Goal: Communication & Community: Answer question/provide support

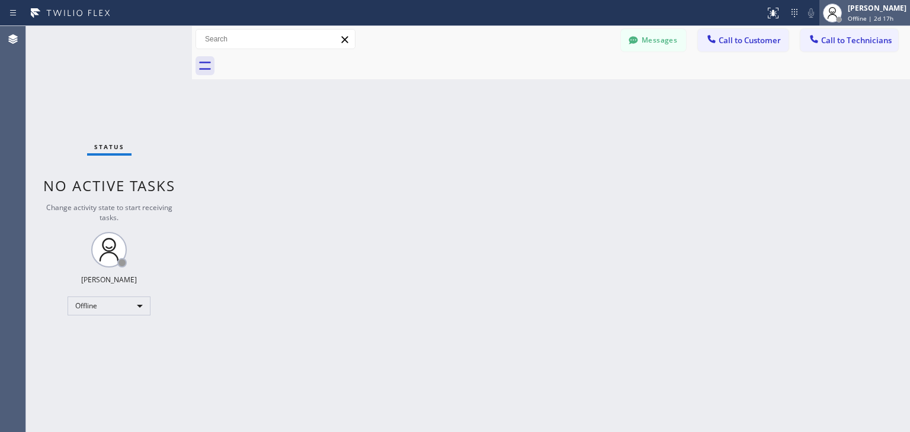
click at [839, 8] on icon at bounding box center [832, 13] width 14 height 14
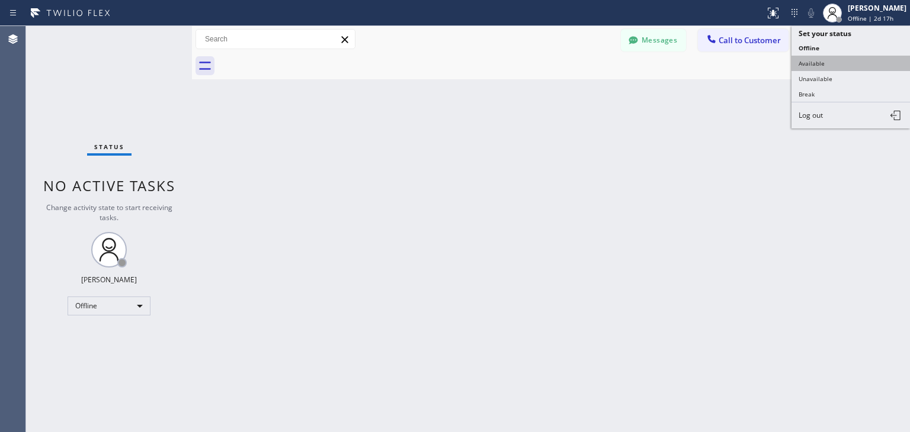
click at [834, 56] on button "Available" at bounding box center [850, 63] width 118 height 15
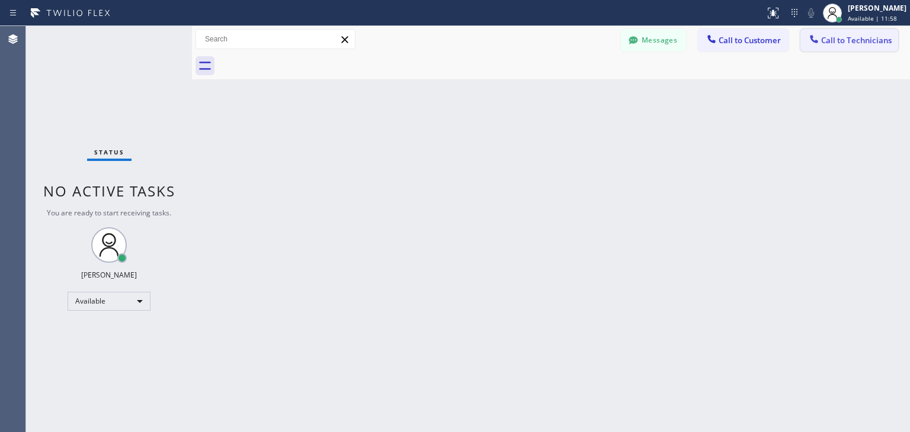
click at [853, 45] on span "Call to Technicians" at bounding box center [856, 40] width 70 height 11
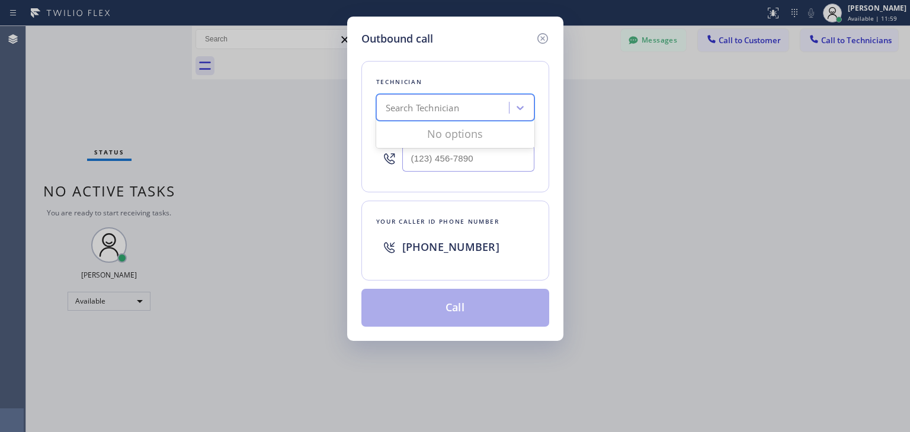
click at [433, 111] on div "Search Technician" at bounding box center [421, 108] width 73 height 14
click at [548, 41] on icon at bounding box center [542, 38] width 14 height 14
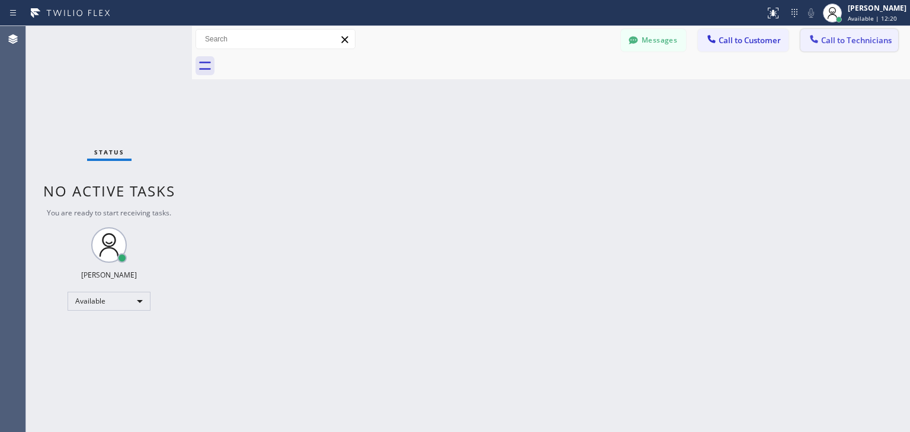
click at [853, 29] on button "Call to Technicians" at bounding box center [849, 40] width 98 height 23
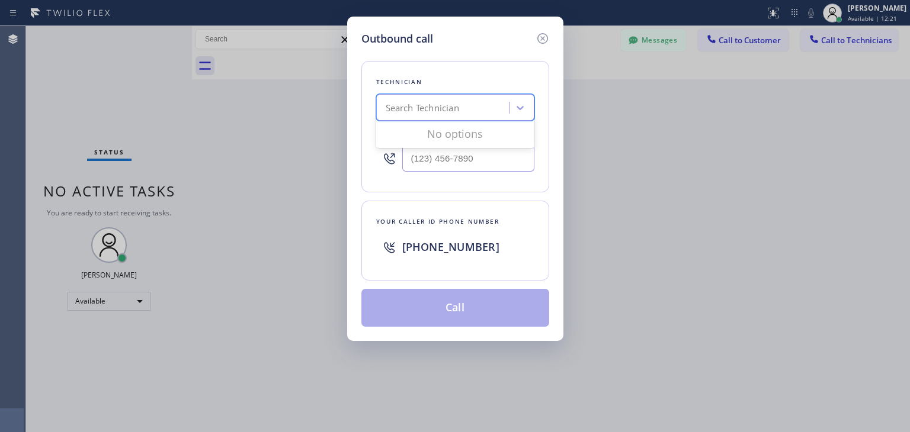
click at [442, 119] on div "Search Technician" at bounding box center [455, 107] width 158 height 27
type input "[PERSON_NAME]"
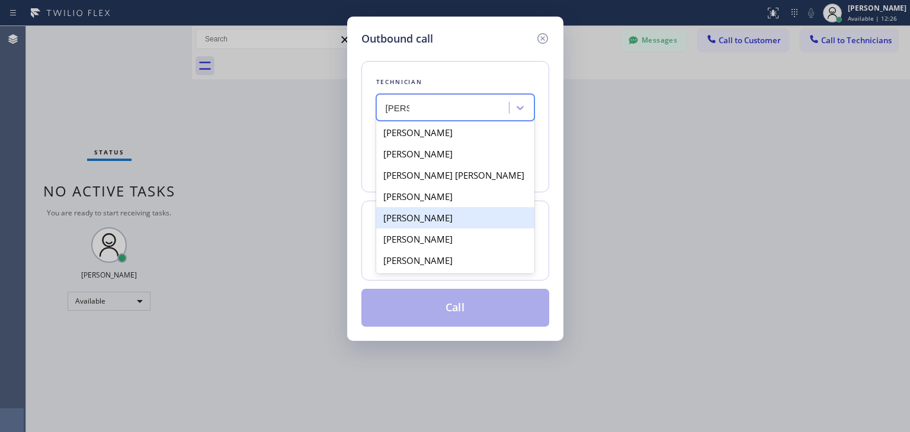
drag, startPoint x: 497, startPoint y: 128, endPoint x: 512, endPoint y: 209, distance: 81.9
click at [512, 209] on div "[PERSON_NAME] [PERSON_NAME] Tsykhonya [PERSON_NAME] [PERSON_NAME] [PERSON_NAME]…" at bounding box center [455, 197] width 158 height 154
click at [512, 209] on div "[PERSON_NAME]" at bounding box center [455, 217] width 158 height 21
type input "[PHONE_NUMBER]"
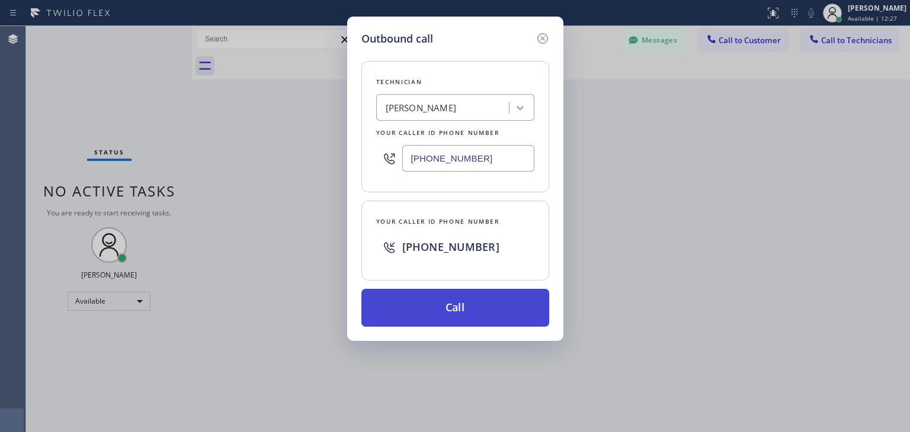
click at [487, 322] on button "Call" at bounding box center [455, 308] width 188 height 38
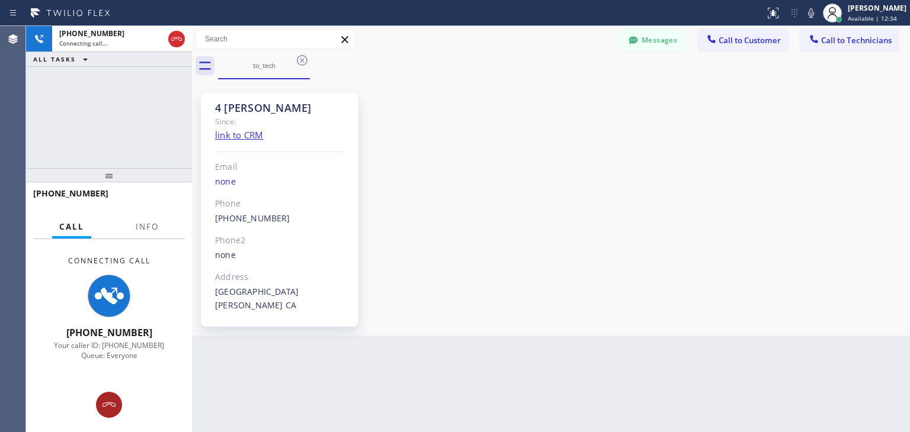
click at [107, 417] on div "Connecting Call [PHONE_NUMBER] Your caller ID: [PHONE_NUMBER] Queue: Everyone" at bounding box center [109, 335] width 166 height 193
click at [104, 403] on icon at bounding box center [109, 405] width 14 height 14
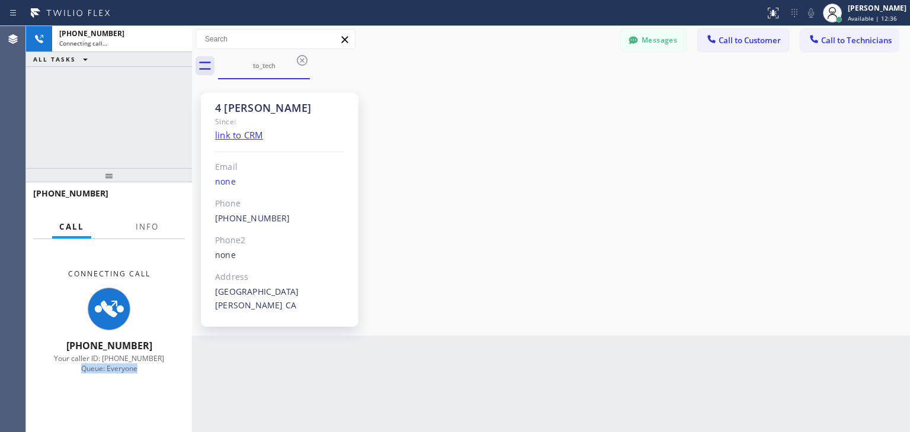
click at [104, 403] on div "Connecting Call [PHONE_NUMBER] Your caller ID: [PHONE_NUMBER] Queue: Everyone" at bounding box center [109, 321] width 166 height 165
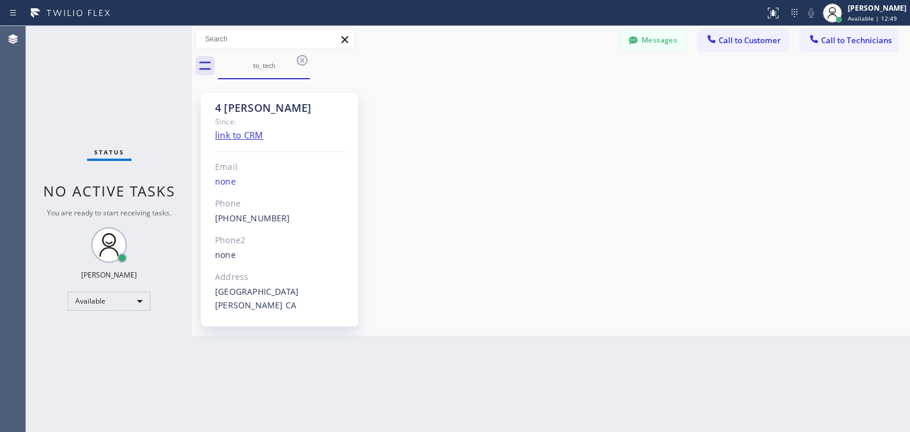
click at [523, 408] on div "Back to Dashboard Change Sender ID Customers Technicians GD [PERSON_NAME][GEOGR…" at bounding box center [551, 229] width 718 height 406
click at [298, 58] on icon at bounding box center [302, 60] width 11 height 11
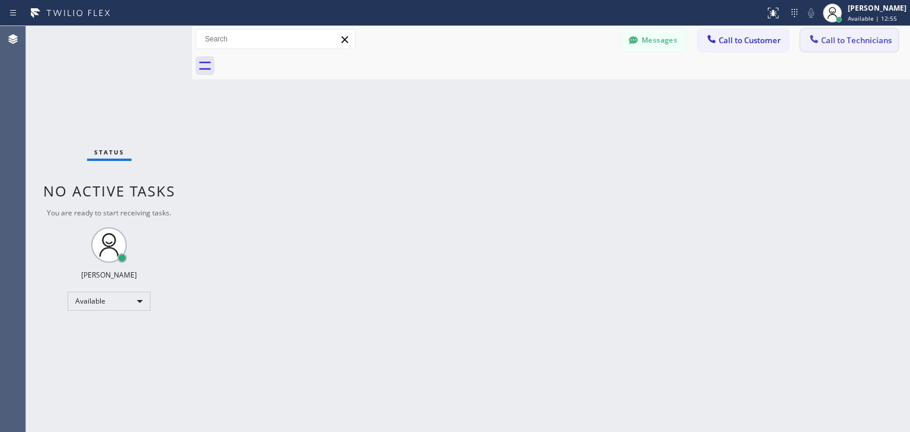
click at [848, 34] on button "Call to Technicians" at bounding box center [849, 40] width 98 height 23
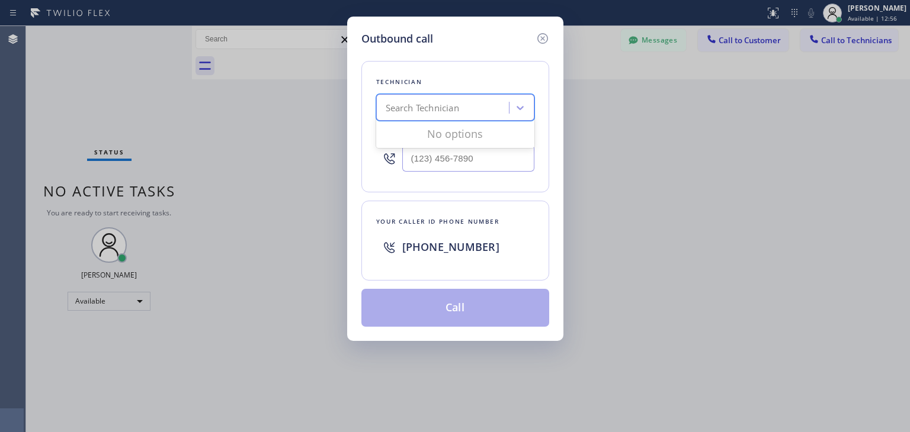
click at [456, 105] on div "Search Technician" at bounding box center [421, 108] width 73 height 14
type input "[PERSON_NAME]"
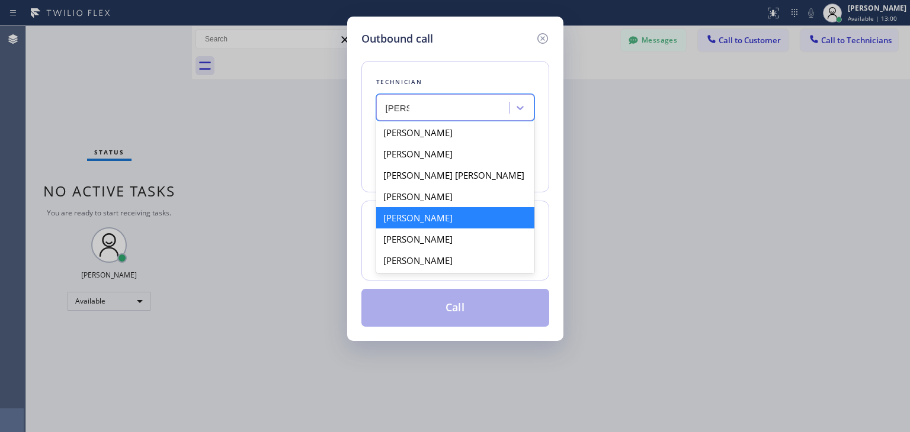
click at [492, 224] on div "[PERSON_NAME]" at bounding box center [455, 217] width 158 height 21
type input "[PHONE_NUMBER]"
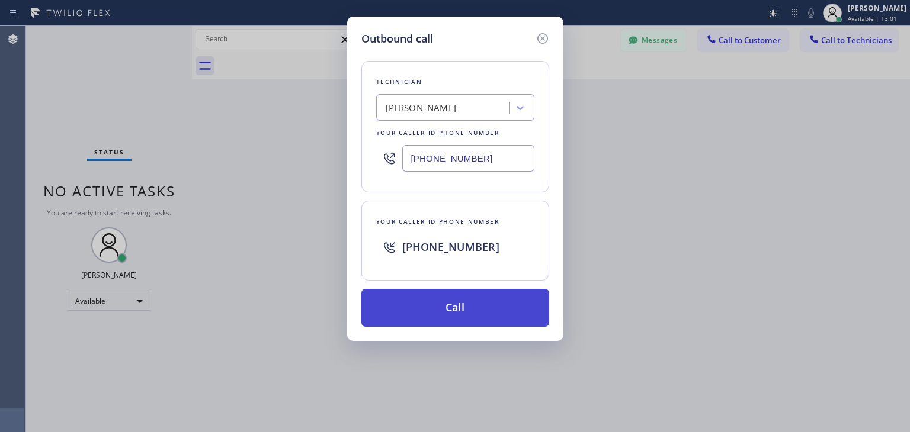
click at [474, 314] on button "Call" at bounding box center [455, 308] width 188 height 38
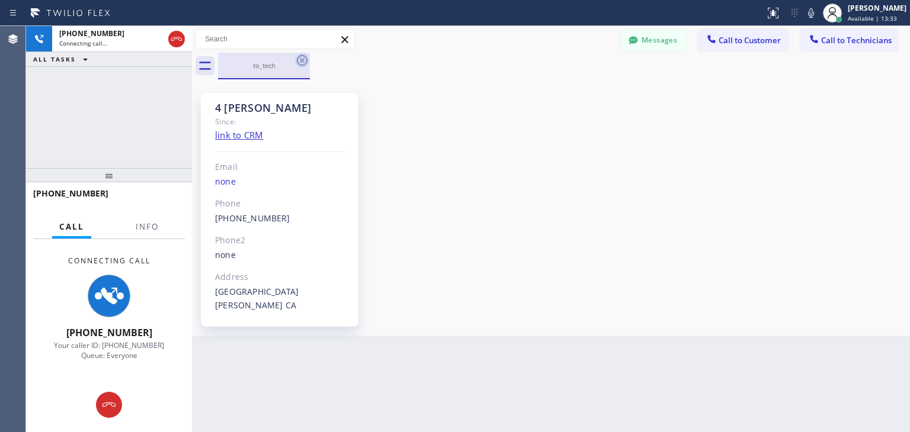
click at [308, 64] on icon at bounding box center [302, 60] width 14 height 14
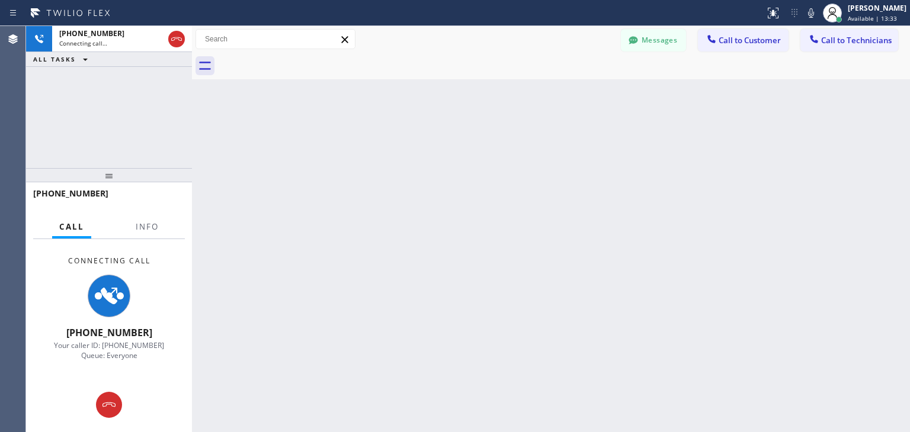
click at [308, 64] on div at bounding box center [564, 66] width 692 height 27
drag, startPoint x: 117, startPoint y: 417, endPoint x: 115, endPoint y: 406, distance: 12.0
click at [115, 406] on div at bounding box center [109, 405] width 166 height 26
click at [115, 406] on icon at bounding box center [109, 405] width 14 height 14
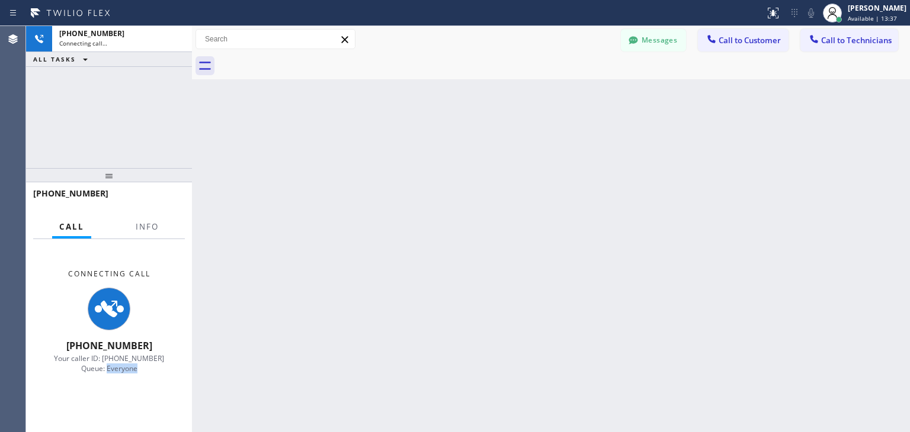
click at [115, 406] on div "Connecting Call [PHONE_NUMBER] Your caller ID: [PHONE_NUMBER] Queue: Everyone" at bounding box center [109, 335] width 166 height 193
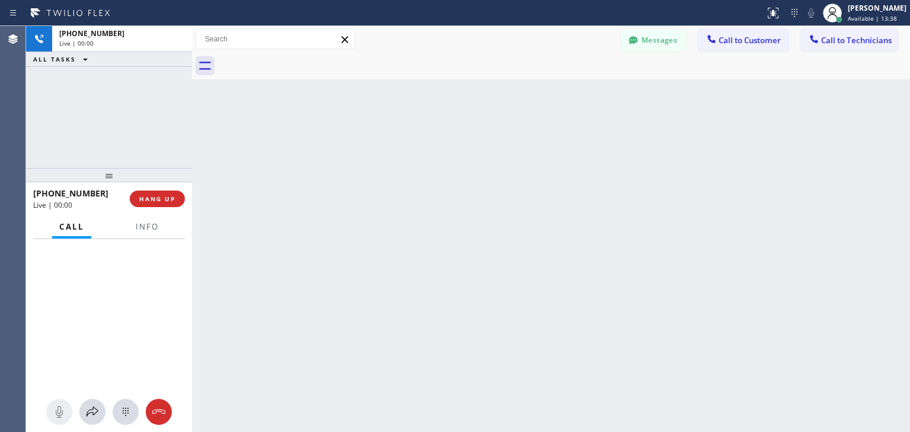
click at [115, 406] on div at bounding box center [126, 412] width 26 height 14
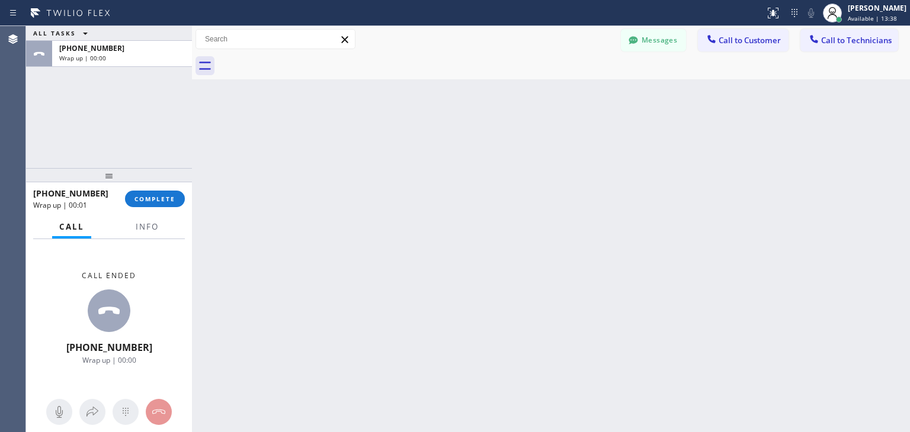
drag, startPoint x: 115, startPoint y: 406, endPoint x: 187, endPoint y: 176, distance: 240.5
click at [187, 176] on div "ALL TASKS ALL TASKS ACTIVE TASKS TASKS IN WRAP UP [PHONE_NUMBER] Wrap up | 00:0…" at bounding box center [109, 229] width 166 height 406
click at [170, 195] on span "COMPLETE" at bounding box center [154, 199] width 41 height 8
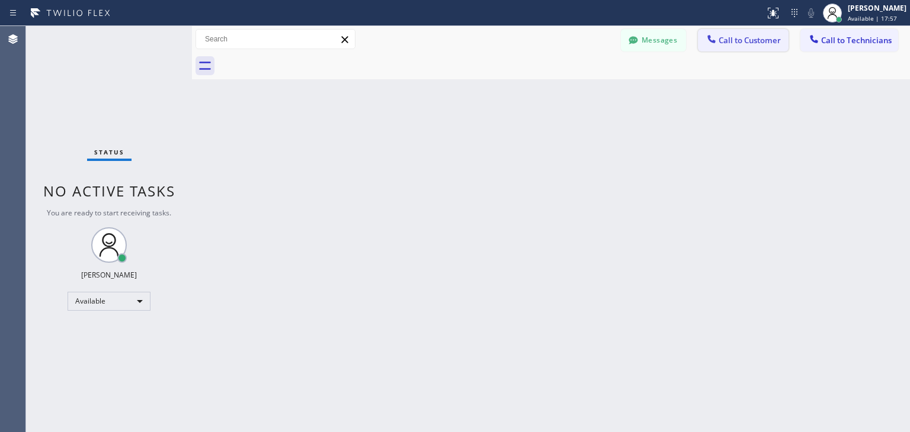
click at [757, 43] on span "Call to Customer" at bounding box center [749, 40] width 62 height 11
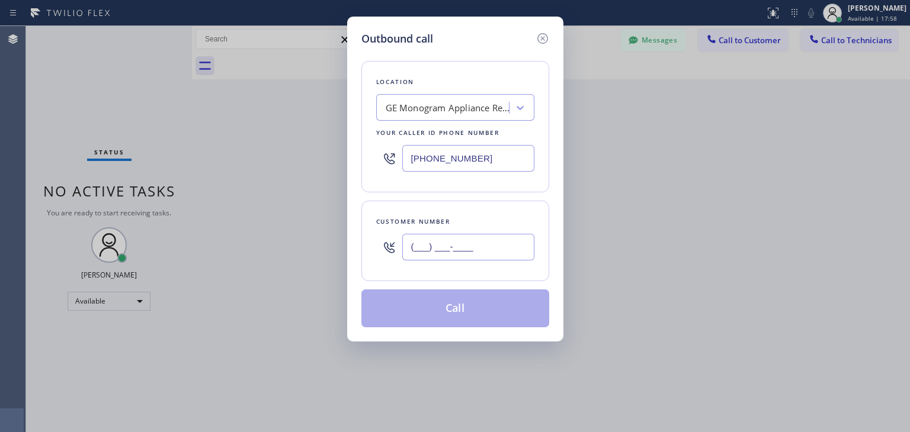
click at [521, 245] on input "(___) ___-____" at bounding box center [468, 247] width 132 height 27
paste input "408) 621-0949"
type input "[PHONE_NUMBER]"
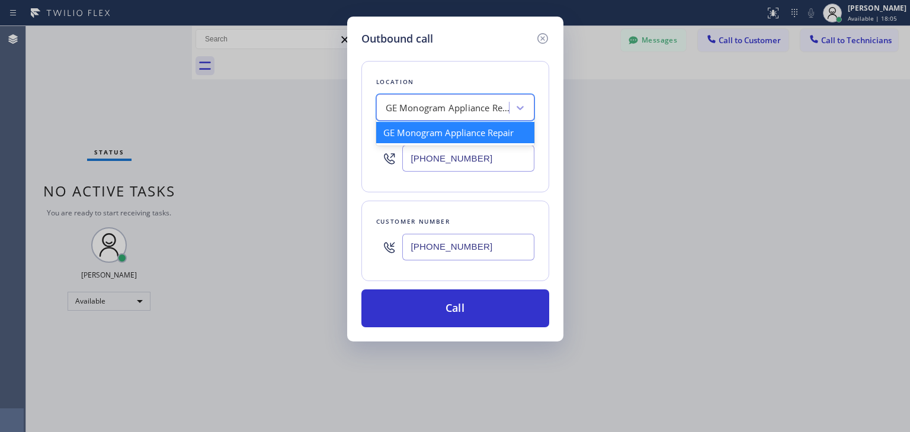
paste input "[DOMAIN_NAME] ([GEOGRAPHIC_DATA], Google Ads)"
type input "[DOMAIN_NAME] ([GEOGRAPHIC_DATA], Google Ads)"
click at [452, 115] on div "GE Monogram Appliance Repair [DOMAIN_NAME] ([GEOGRAPHIC_DATA], Google Ads)" at bounding box center [444, 108] width 129 height 21
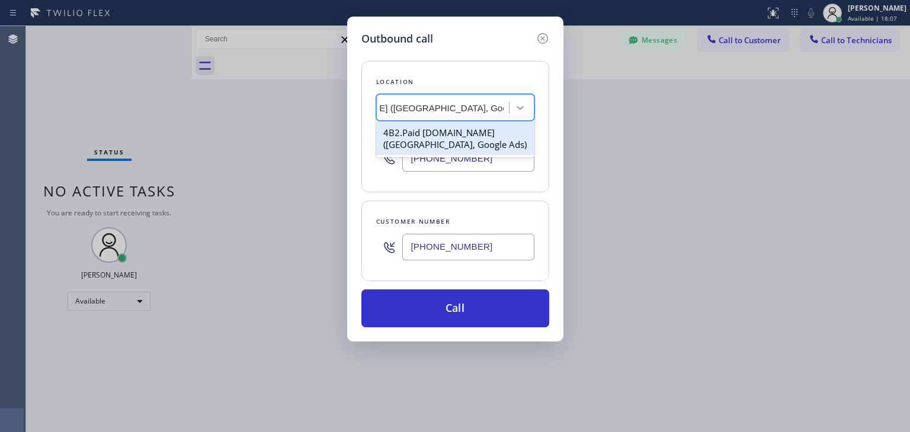
click at [495, 147] on div "4B2.Paid [DOMAIN_NAME] ([GEOGRAPHIC_DATA], Google Ads)" at bounding box center [455, 138] width 158 height 33
type input "[PHONE_NUMBER]"
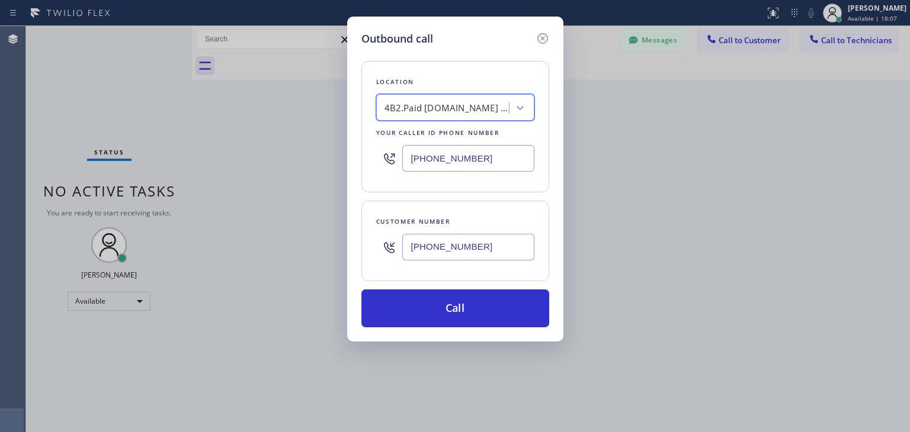
scroll to position [0, 1]
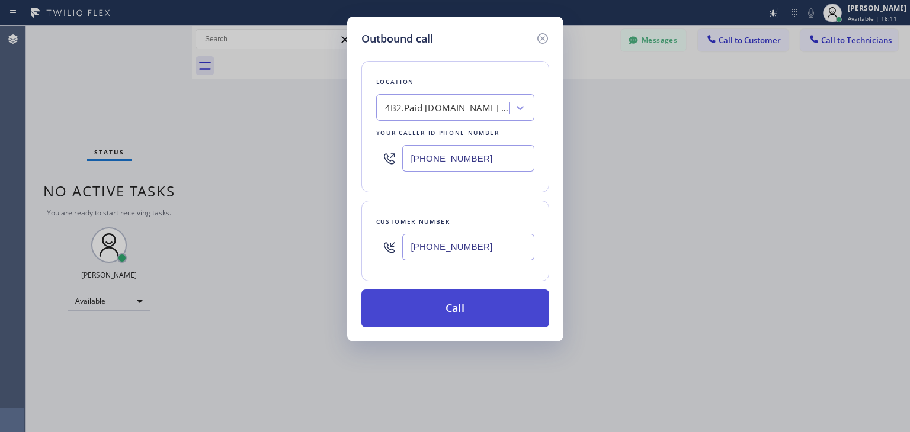
click at [458, 313] on button "Call" at bounding box center [455, 309] width 188 height 38
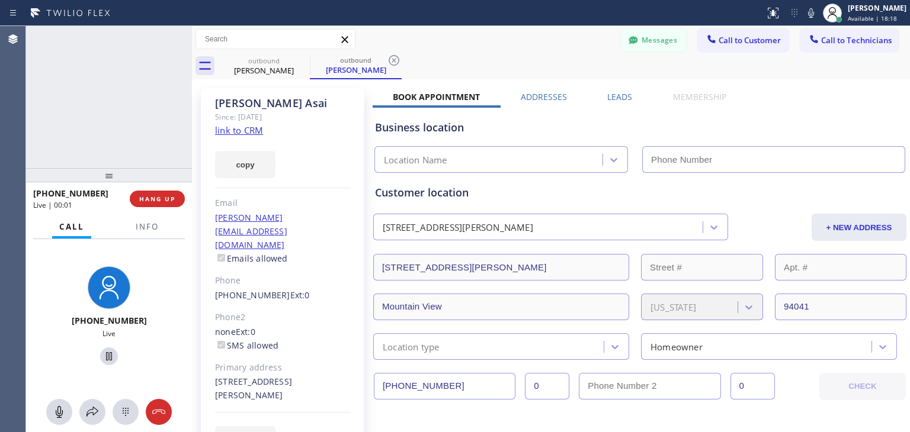
type input "[PHONE_NUMBER]"
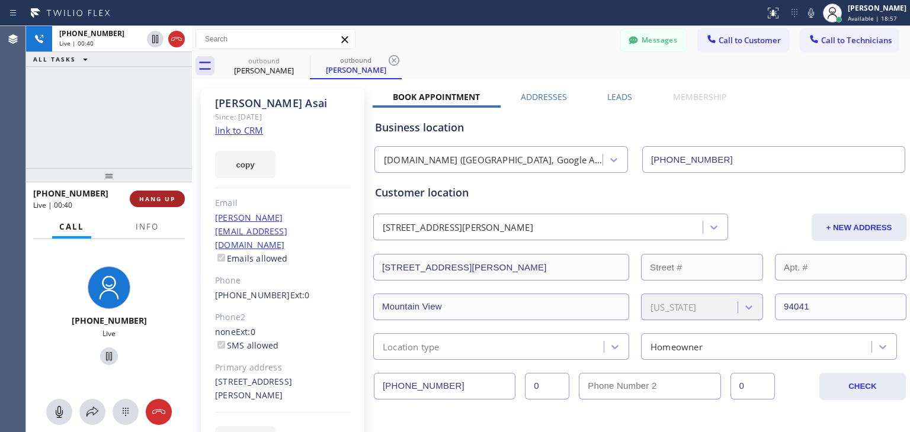
click at [160, 206] on button "HANG UP" at bounding box center [157, 199] width 55 height 17
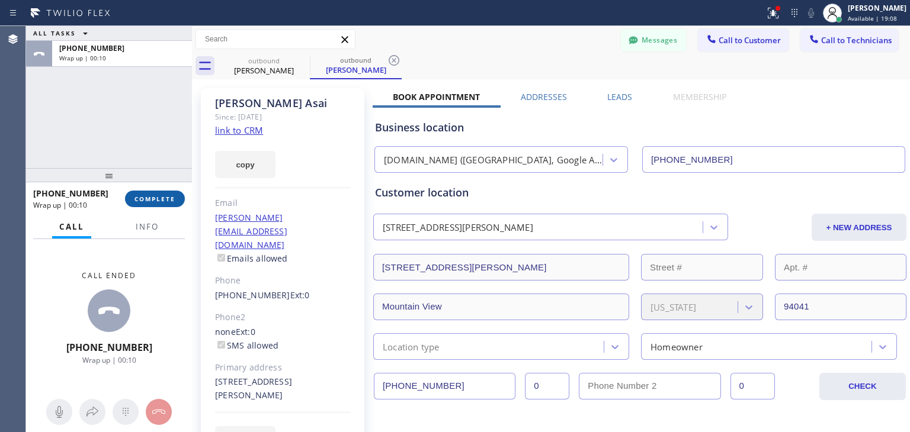
click at [160, 202] on span "COMPLETE" at bounding box center [154, 199] width 41 height 8
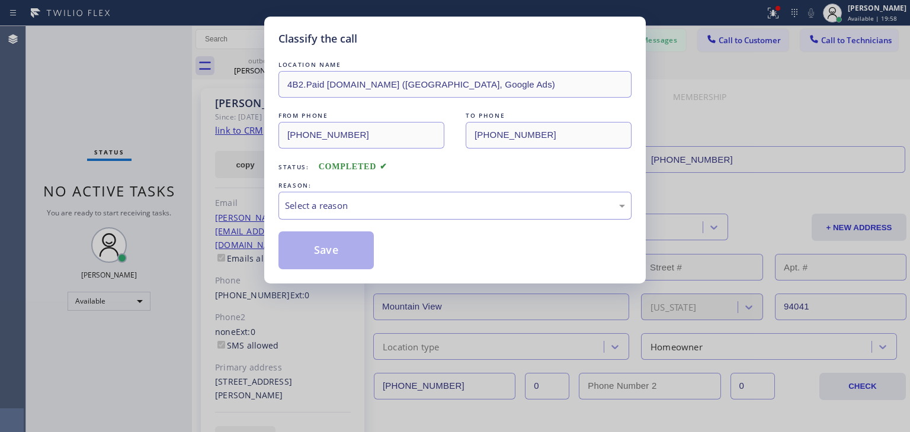
drag, startPoint x: 561, startPoint y: 222, endPoint x: 571, endPoint y: 209, distance: 16.1
click at [571, 209] on div "LOCATION NAME 4B2.Paid [DOMAIN_NAME] ([GEOGRAPHIC_DATA], Google Ads) FROM PHONE…" at bounding box center [454, 164] width 353 height 211
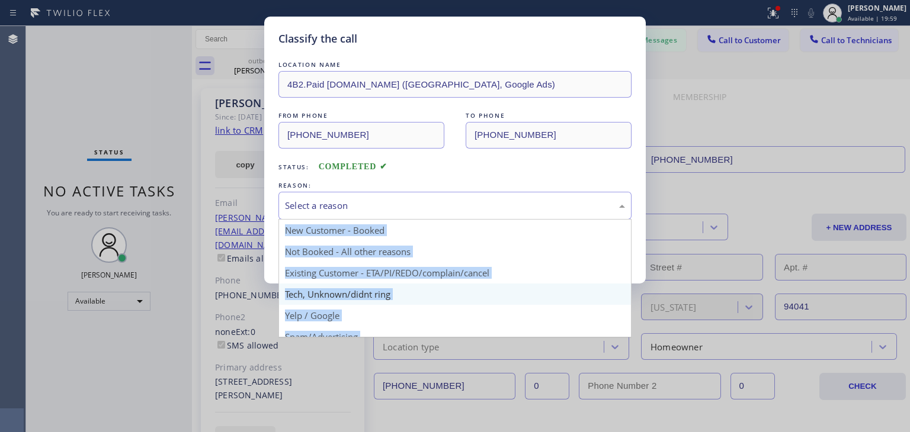
drag, startPoint x: 571, startPoint y: 209, endPoint x: 478, endPoint y: 297, distance: 127.3
click at [478, 220] on div "Select a reason New Customer - Booked Not Booked - All other reasons Existing C…" at bounding box center [454, 206] width 353 height 28
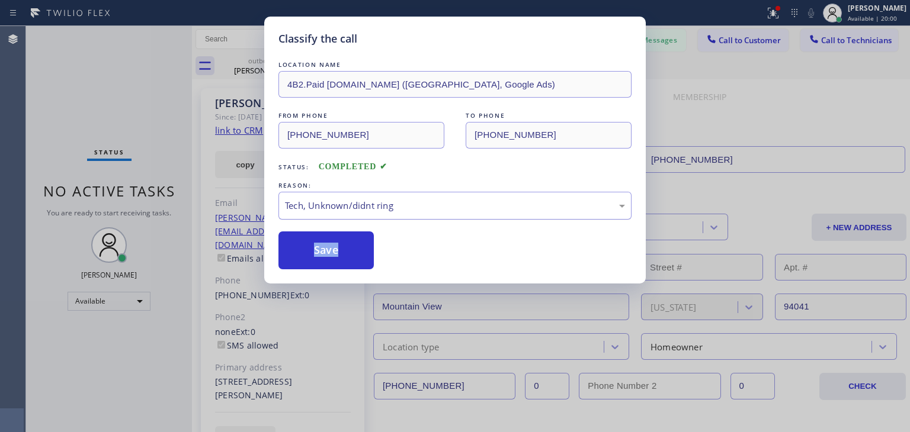
drag, startPoint x: 512, startPoint y: 284, endPoint x: 544, endPoint y: 211, distance: 78.8
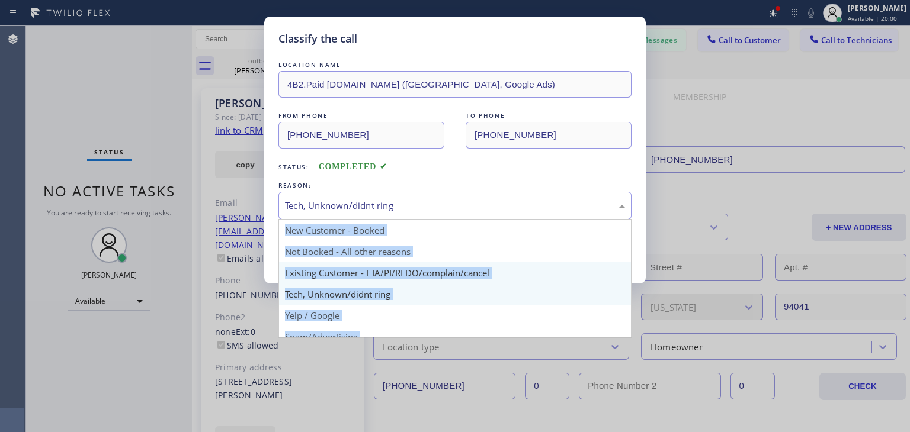
drag, startPoint x: 544, startPoint y: 211, endPoint x: 493, endPoint y: 272, distance: 78.6
click at [493, 220] on div "Tech, Unknown/didnt ring New Customer - Booked Not Booked - All other reasons E…" at bounding box center [454, 206] width 353 height 28
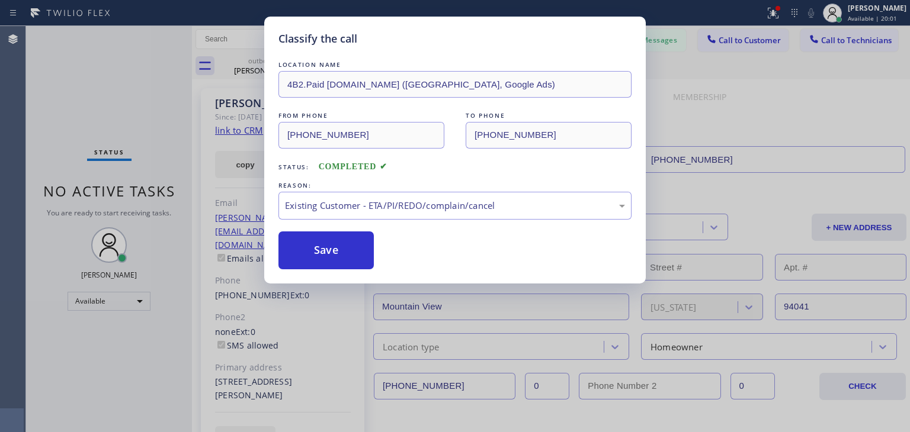
click at [335, 269] on div "Classify the call LOCATION NAME 4B2.Paid [DOMAIN_NAME] ([GEOGRAPHIC_DATA], Goog…" at bounding box center [454, 150] width 381 height 267
click at [330, 266] on button "Save" at bounding box center [325, 251] width 95 height 38
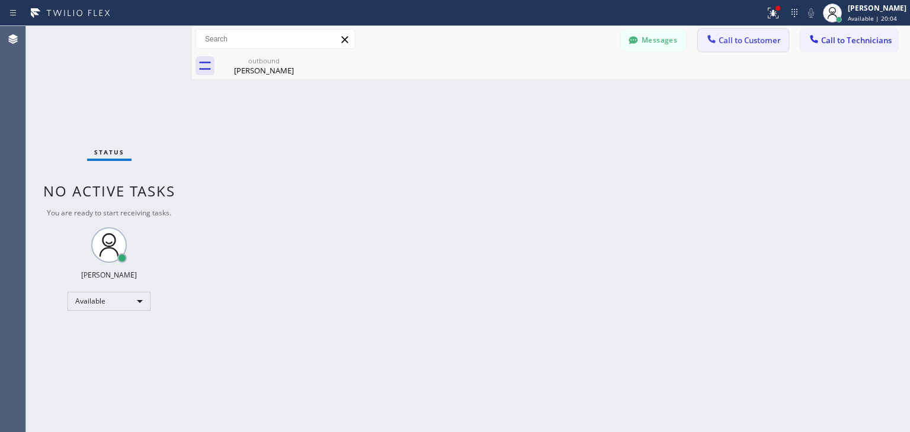
click at [715, 31] on button "Call to Customer" at bounding box center [743, 40] width 91 height 23
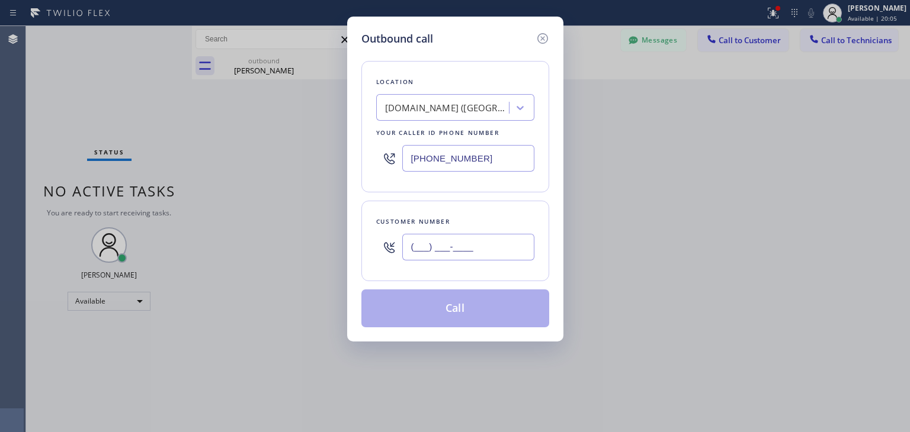
paste input "408) 396-3867"
click at [494, 240] on input "[PHONE_NUMBER]" at bounding box center [468, 247] width 132 height 27
type input "[PHONE_NUMBER]"
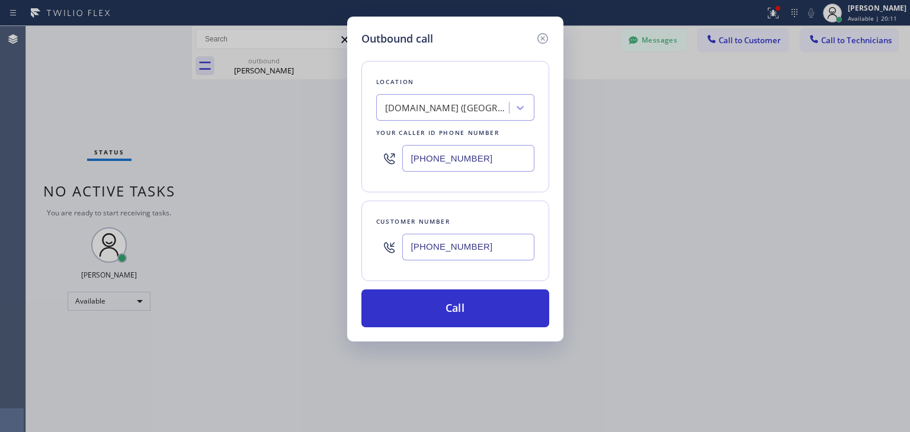
paste input "Sub Zero Appliance Repair [GEOGRAPHIC_DATA]"
type input "Sub Zero Appliance Repair [GEOGRAPHIC_DATA]"
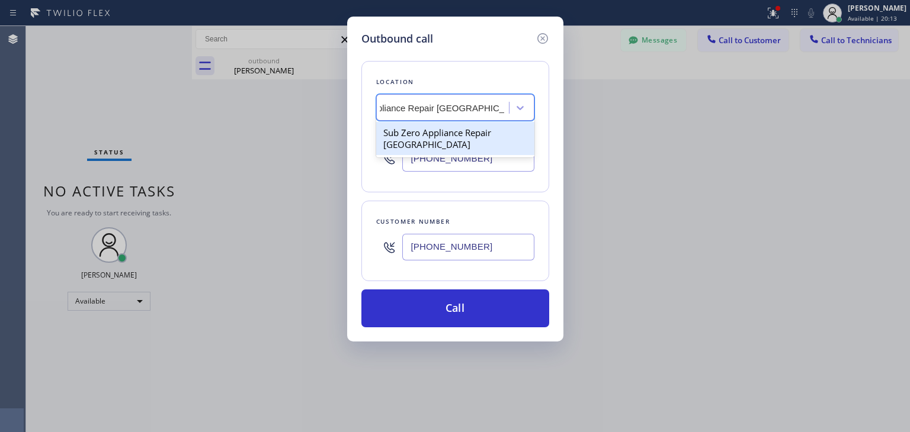
click at [508, 140] on div "Sub Zero Appliance Repair [GEOGRAPHIC_DATA]" at bounding box center [455, 138] width 158 height 33
type input "[PHONE_NUMBER]"
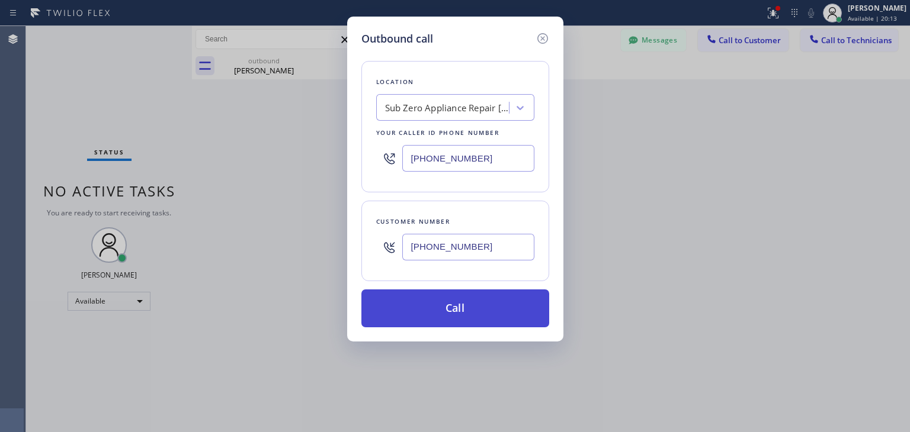
click at [482, 313] on button "Call" at bounding box center [455, 309] width 188 height 38
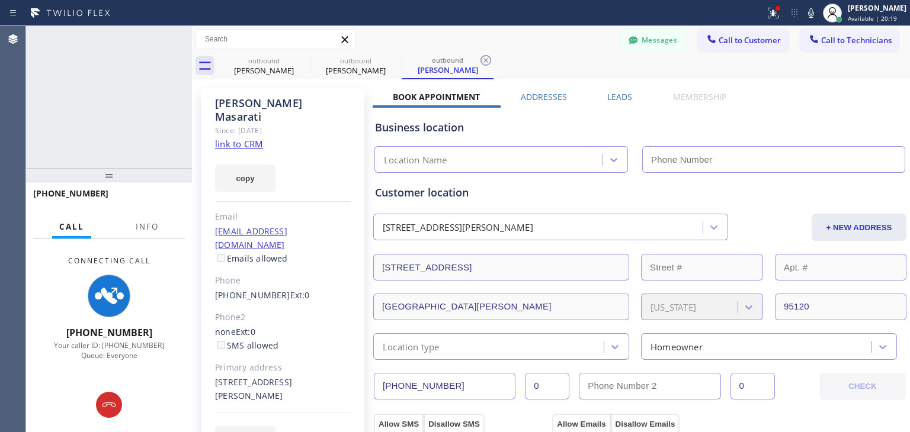
type input "[PHONE_NUMBER]"
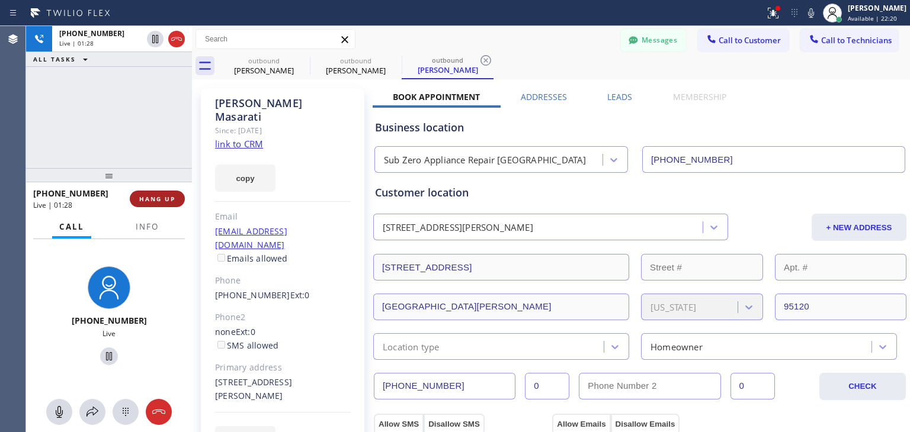
click at [140, 200] on span "HANG UP" at bounding box center [157, 199] width 36 height 8
